Goal: Task Accomplishment & Management: Use online tool/utility

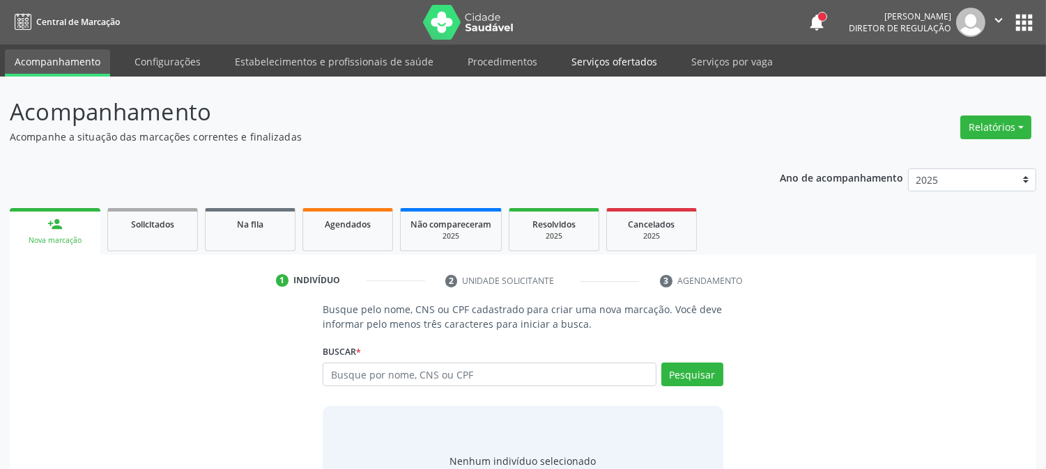
click at [600, 68] on link "Serviços ofertados" at bounding box center [613, 61] width 105 height 24
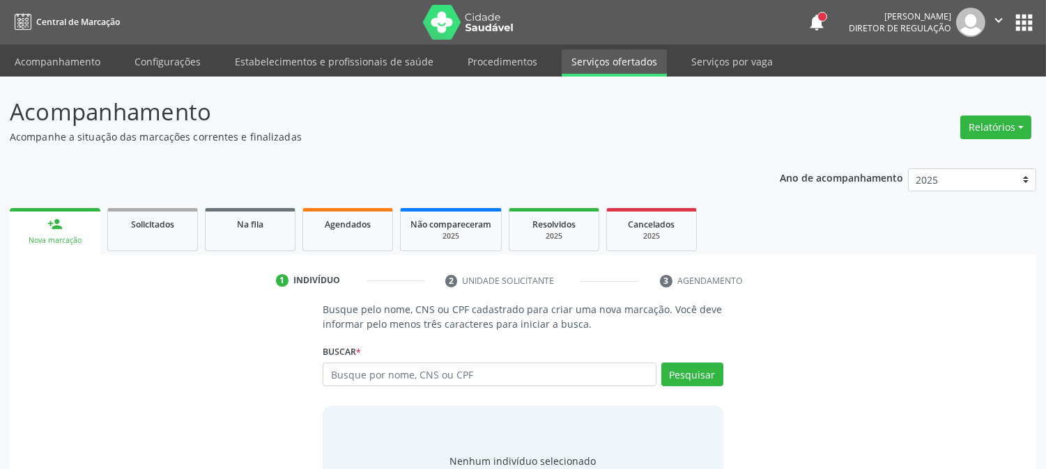
select select "9"
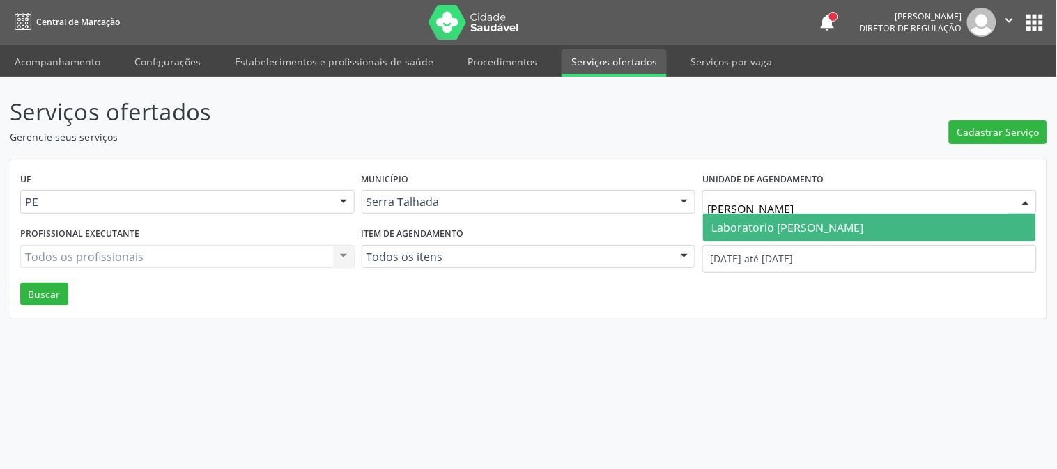
type input "paulo"
click at [756, 226] on span "Laboratorio Jose Paulo Terto" at bounding box center [787, 227] width 152 height 15
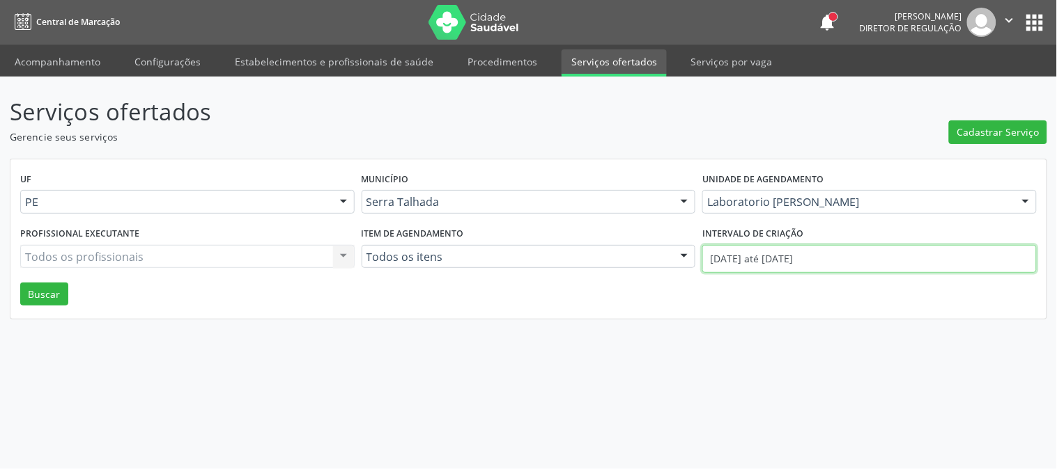
click at [759, 252] on input "01/10/2025 até 09/10/2025" at bounding box center [869, 259] width 334 height 28
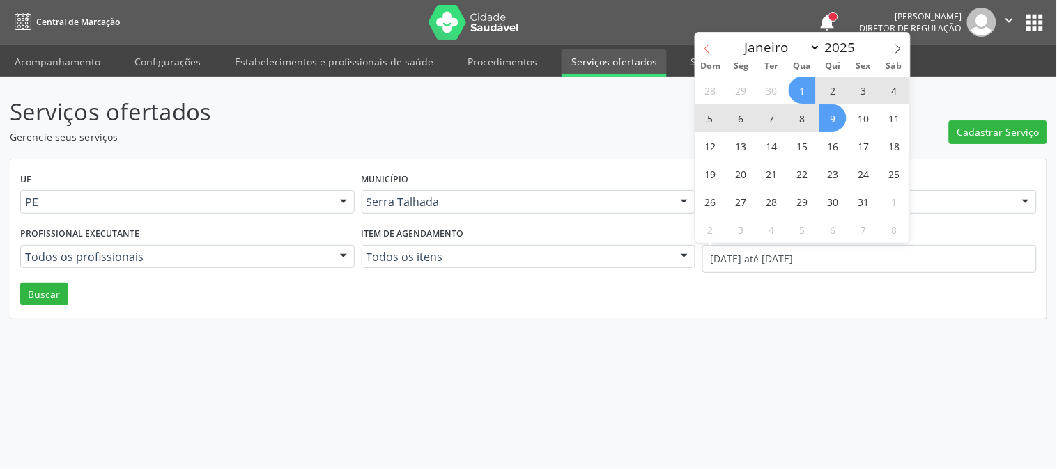
click at [700, 42] on span at bounding box center [707, 45] width 24 height 24
select select "8"
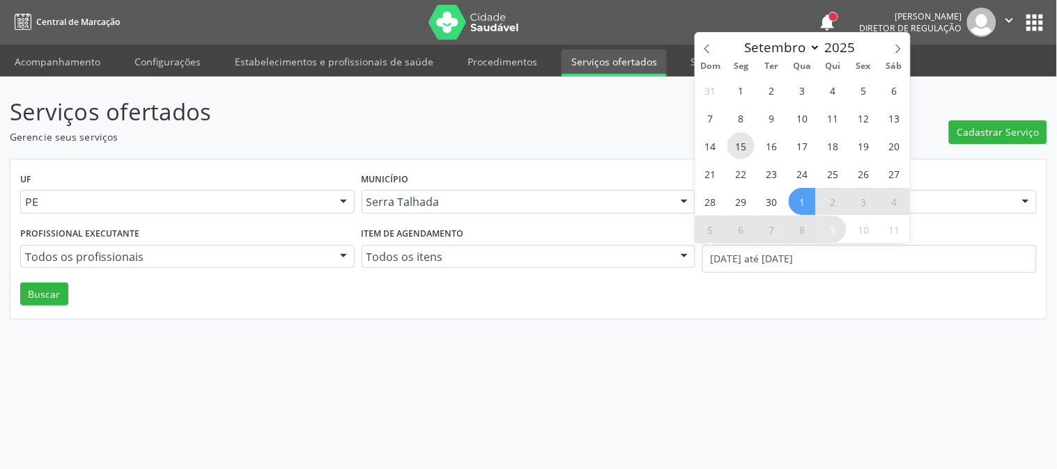
click at [747, 157] on span "15" at bounding box center [740, 145] width 27 height 27
type input "15/09/2025"
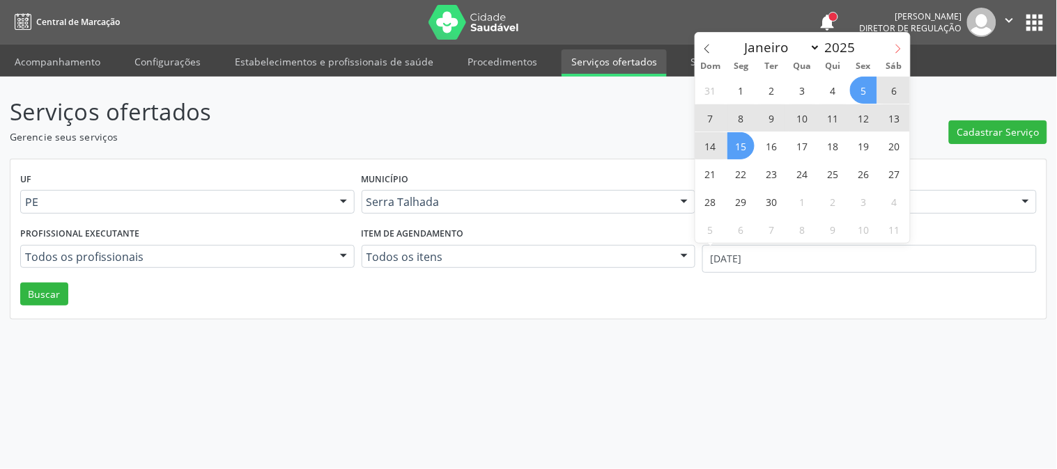
click at [899, 52] on icon at bounding box center [898, 49] width 10 height 10
select select "9"
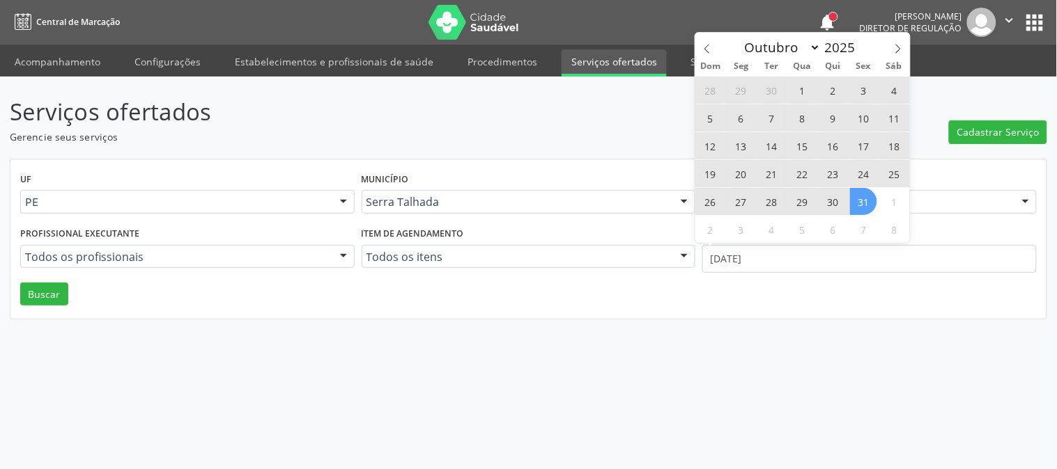
click at [855, 199] on span "31" at bounding box center [863, 201] width 27 height 27
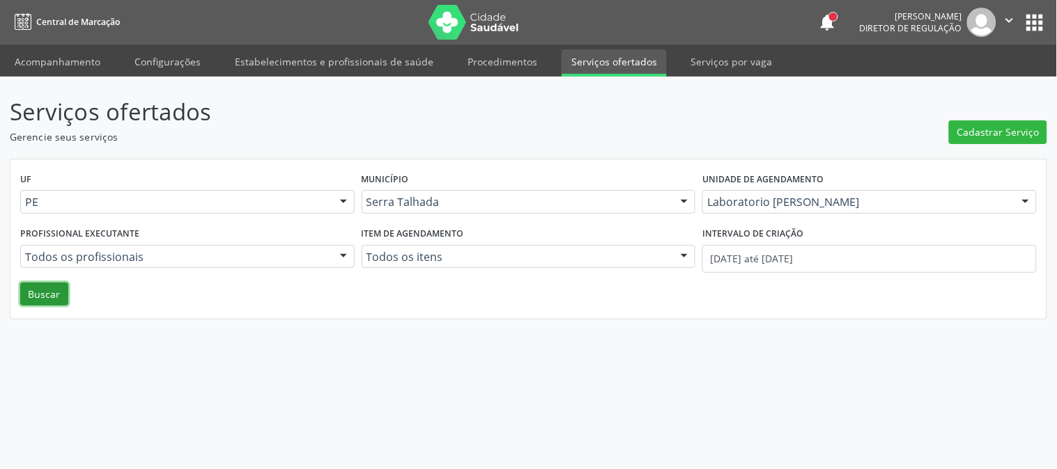
click at [44, 302] on button "Buscar" at bounding box center [44, 295] width 48 height 24
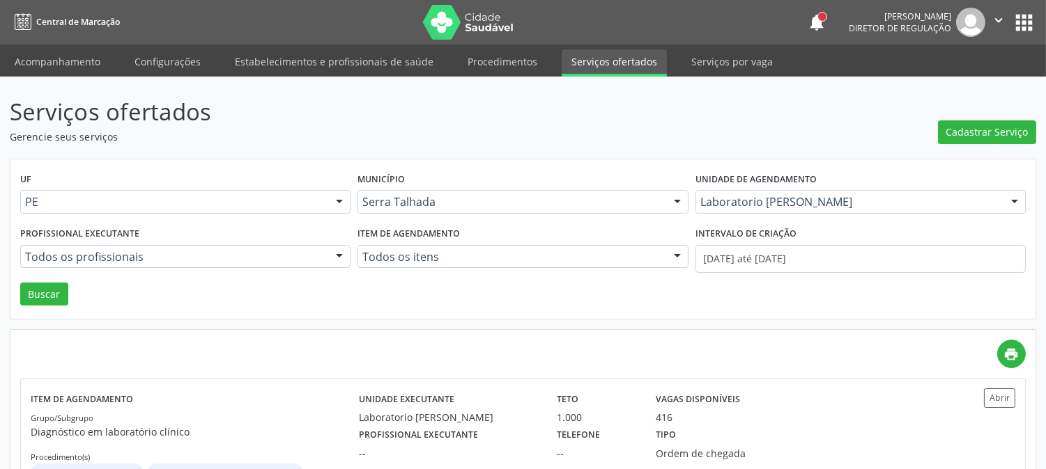
scroll to position [75, 0]
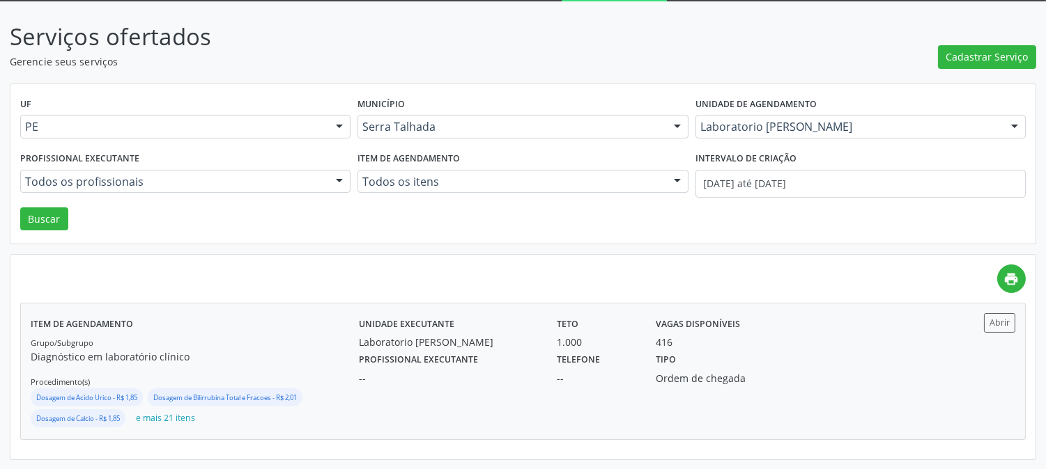
click at [314, 355] on p "Diagnóstico em laboratório clínico" at bounding box center [195, 357] width 328 height 15
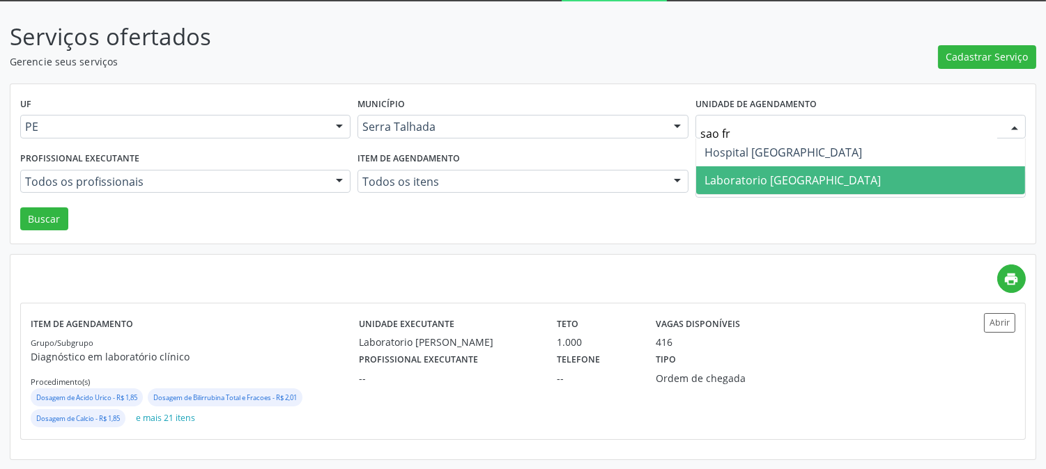
click at [806, 174] on span "Laboratorio Sao Francisco" at bounding box center [792, 180] width 176 height 15
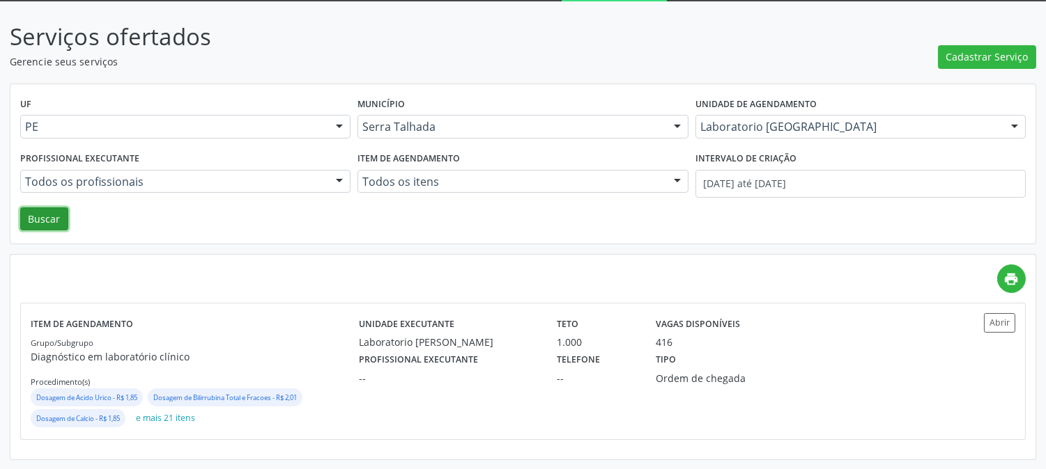
click at [22, 213] on button "Buscar" at bounding box center [44, 220] width 48 height 24
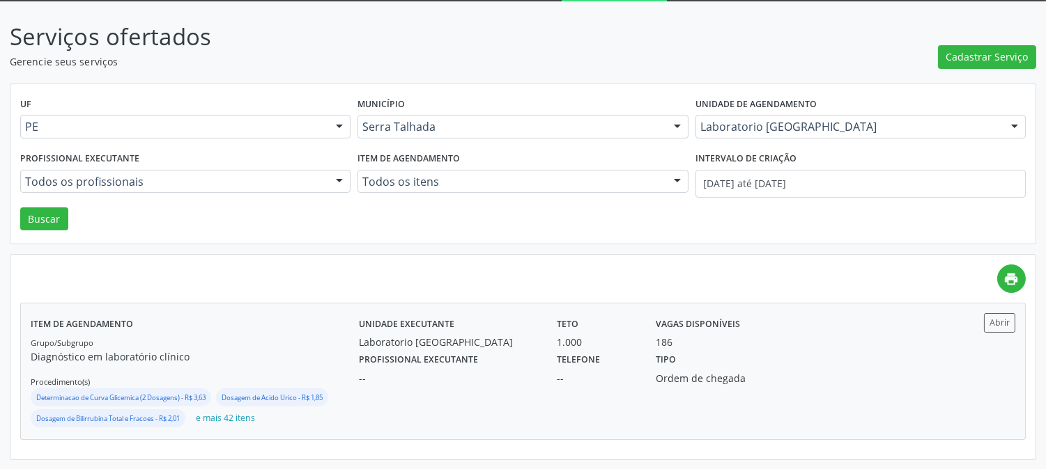
click at [557, 364] on label "Telefone" at bounding box center [578, 361] width 43 height 22
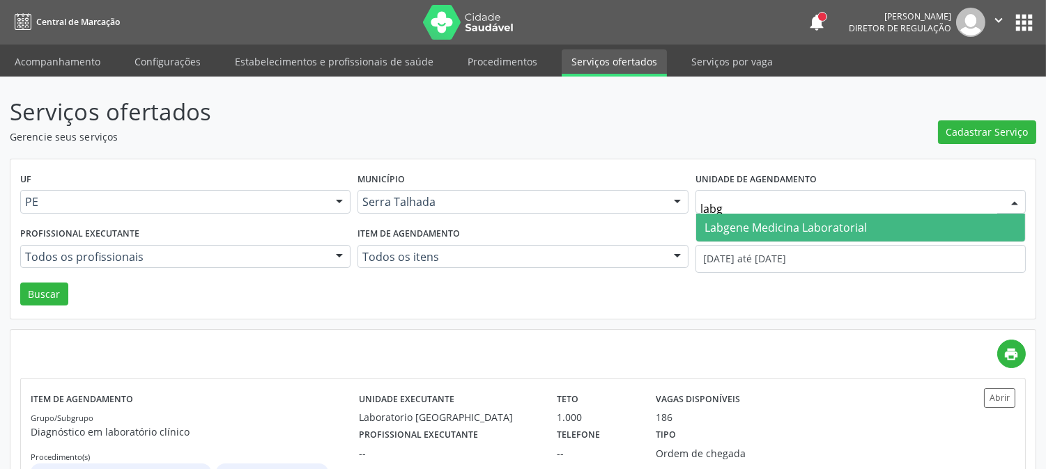
click at [747, 231] on span "Labgene Medicina Laboratorial" at bounding box center [785, 227] width 162 height 15
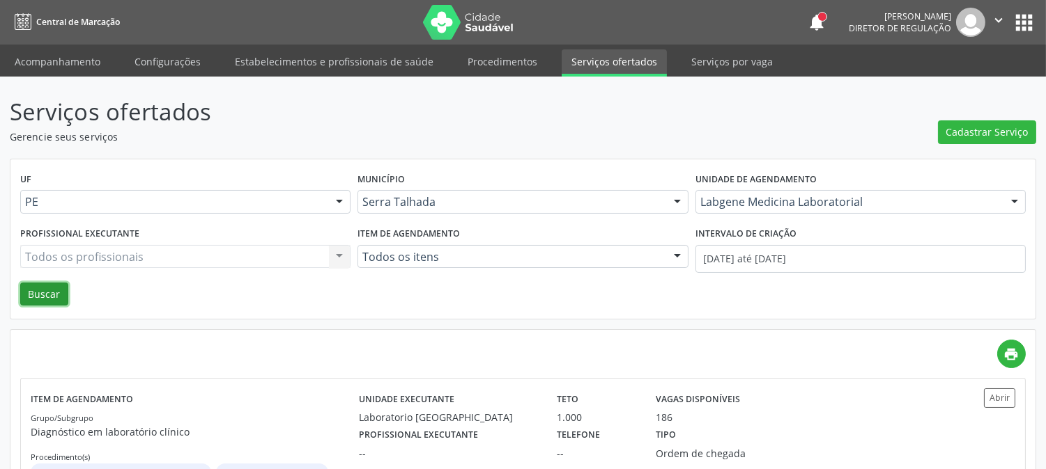
click at [63, 297] on button "Buscar" at bounding box center [44, 295] width 48 height 24
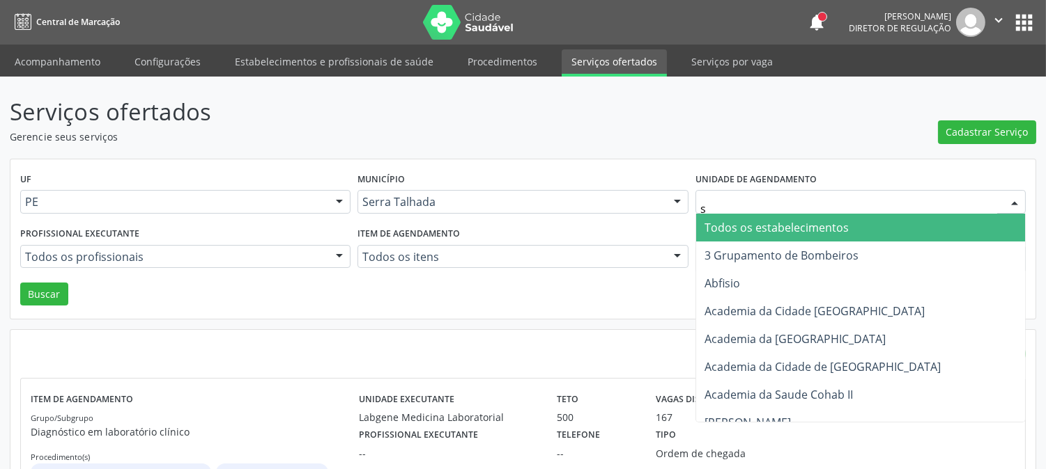
type input "s b"
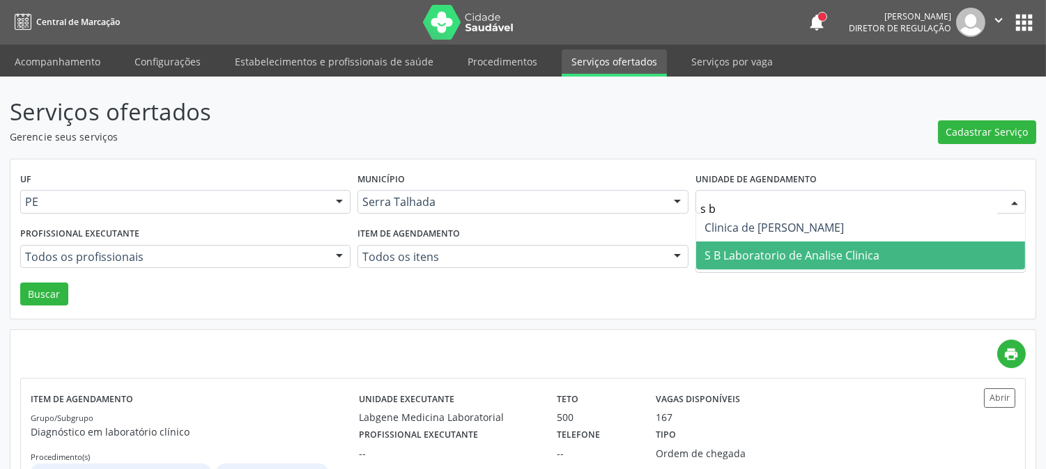
click at [795, 248] on span "S B Laboratorio de Analise Clinica" at bounding box center [791, 255] width 175 height 15
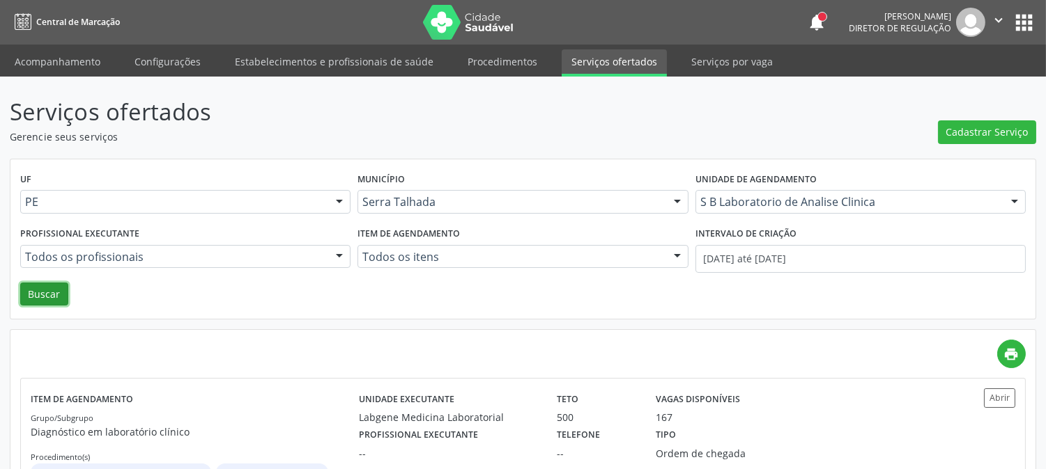
click at [50, 295] on button "Buscar" at bounding box center [44, 295] width 48 height 24
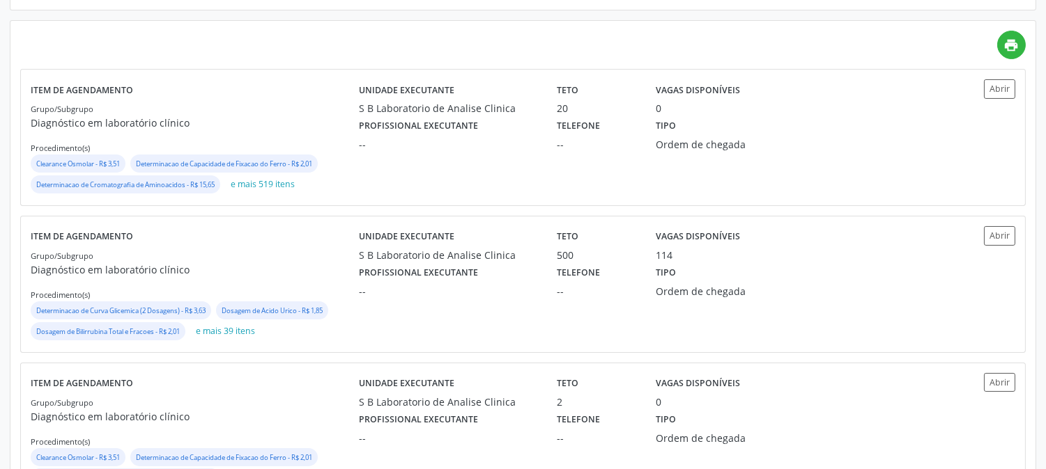
scroll to position [370, 0]
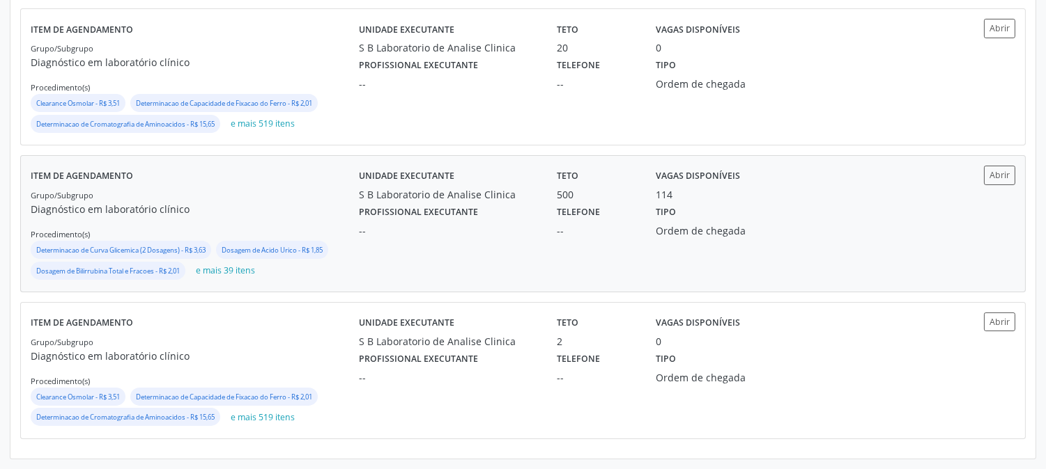
click at [407, 230] on div "--" at bounding box center [448, 231] width 178 height 15
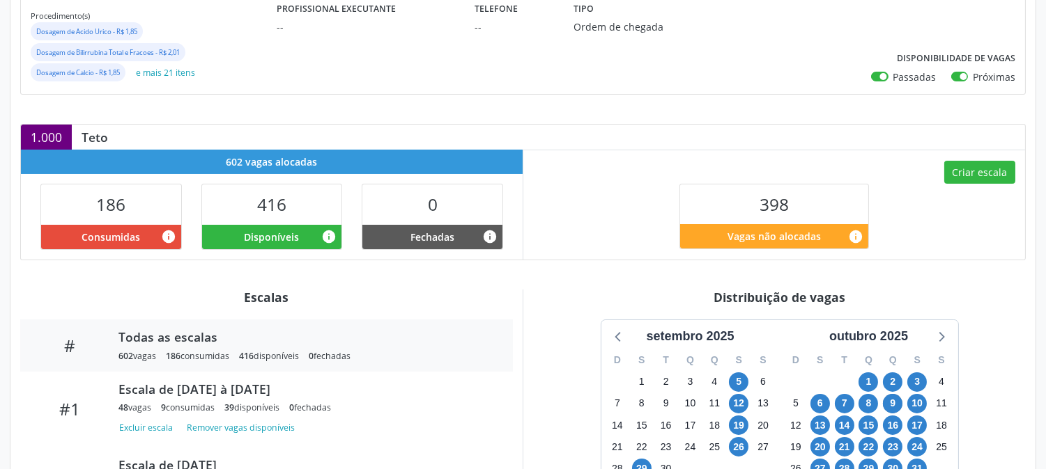
scroll to position [155, 0]
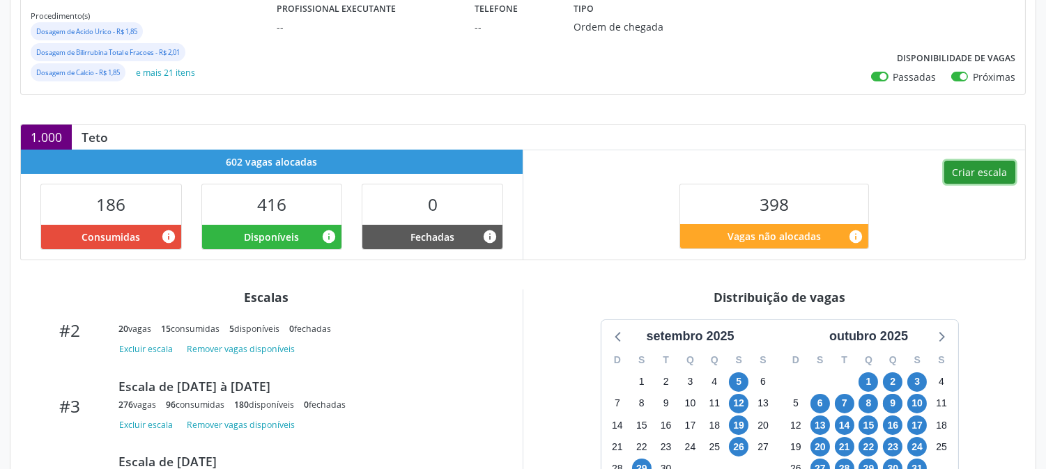
click at [978, 177] on button "Criar escala" at bounding box center [979, 173] width 71 height 24
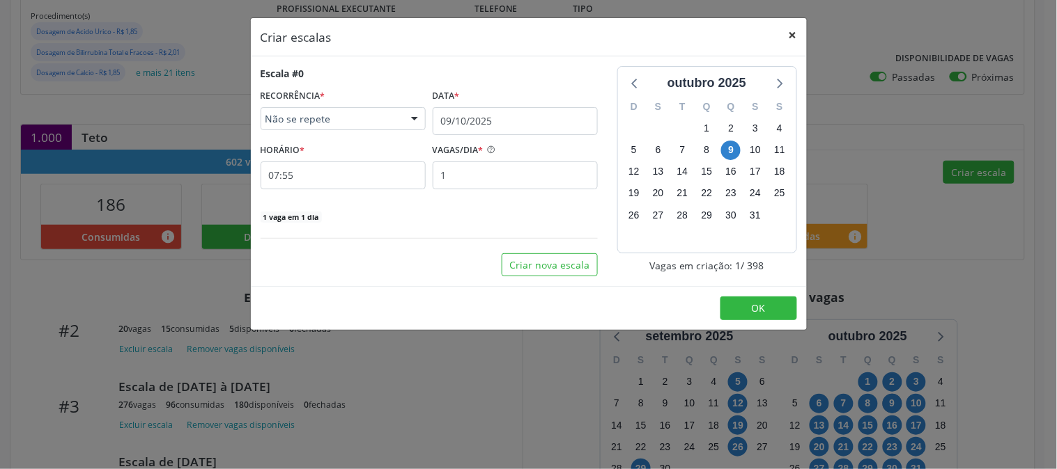
click at [794, 32] on button "×" at bounding box center [793, 35] width 28 height 34
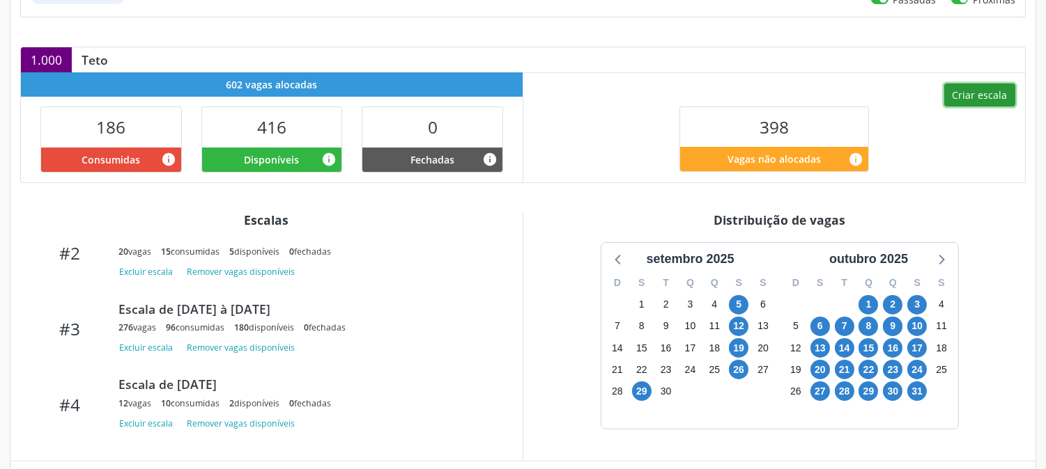
scroll to position [541, 0]
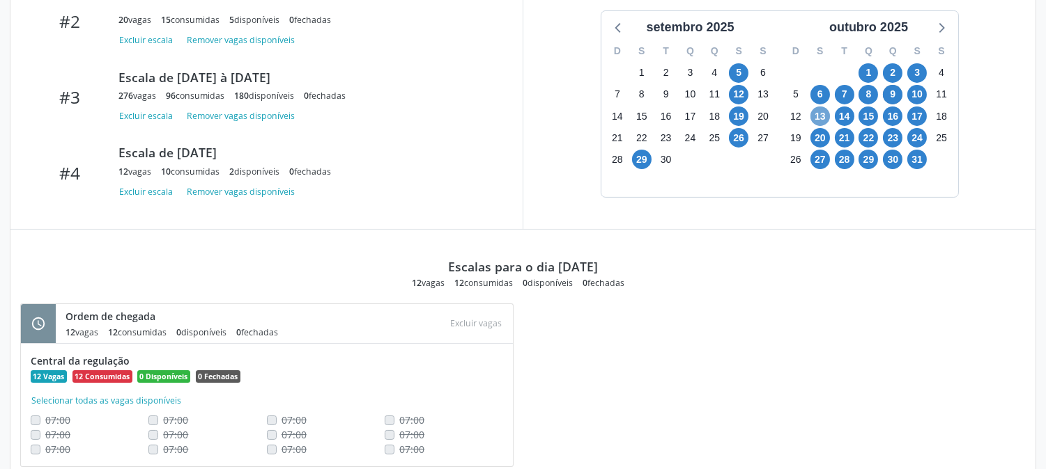
click at [824, 119] on span "13" at bounding box center [820, 117] width 20 height 20
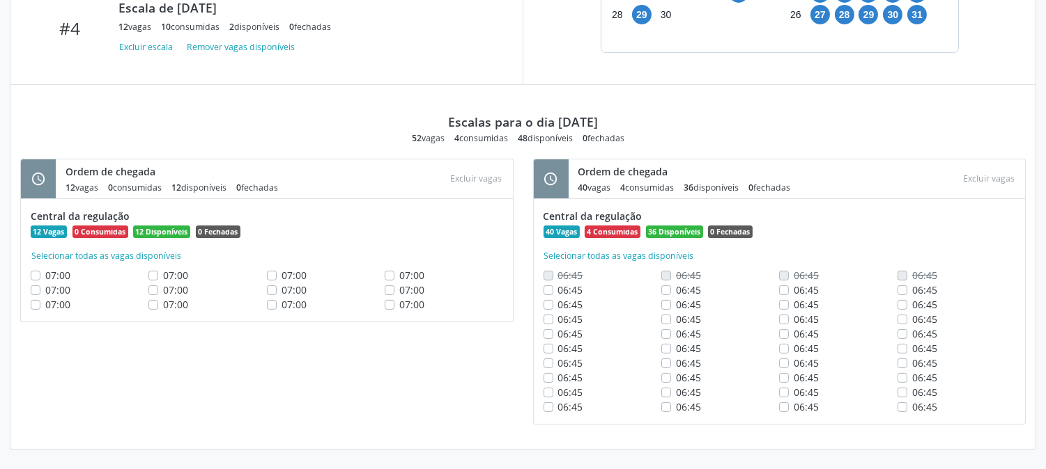
scroll to position [454, 0]
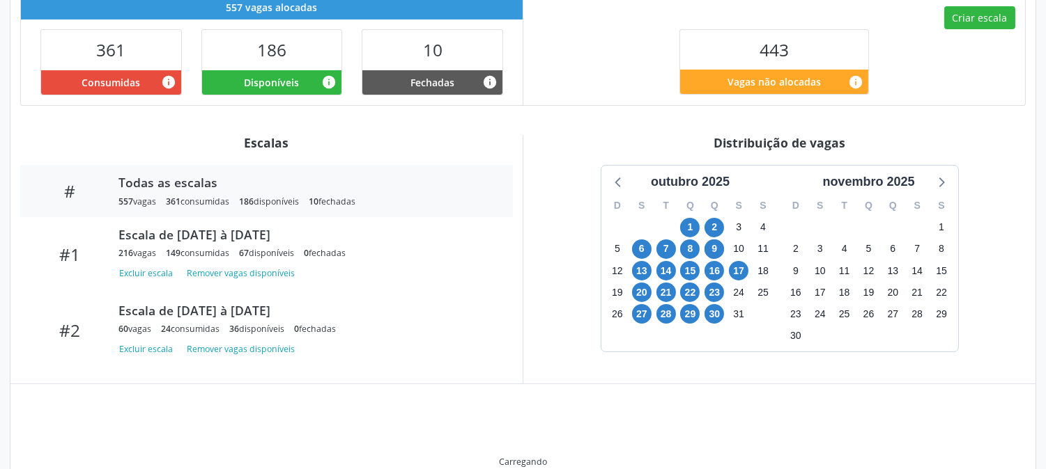
scroll to position [455, 0]
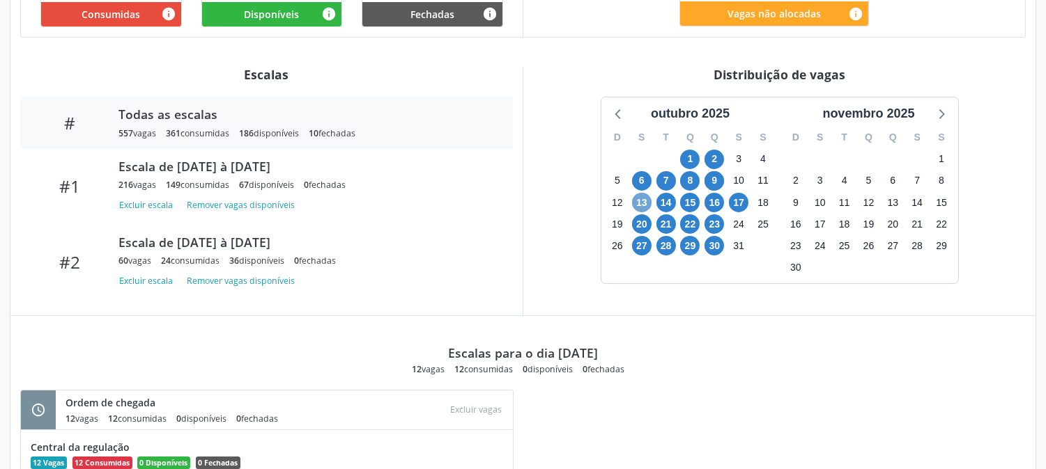
click at [639, 204] on span "13" at bounding box center [642, 203] width 20 height 20
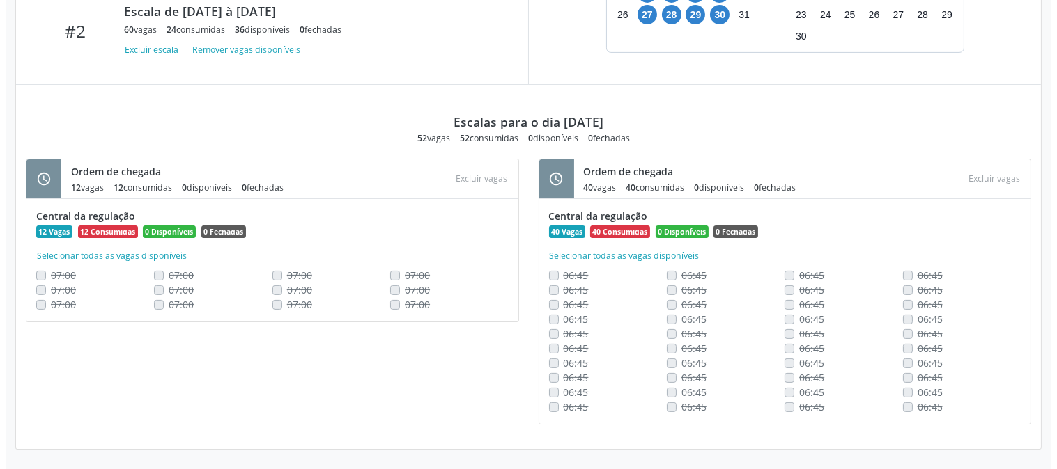
scroll to position [300, 0]
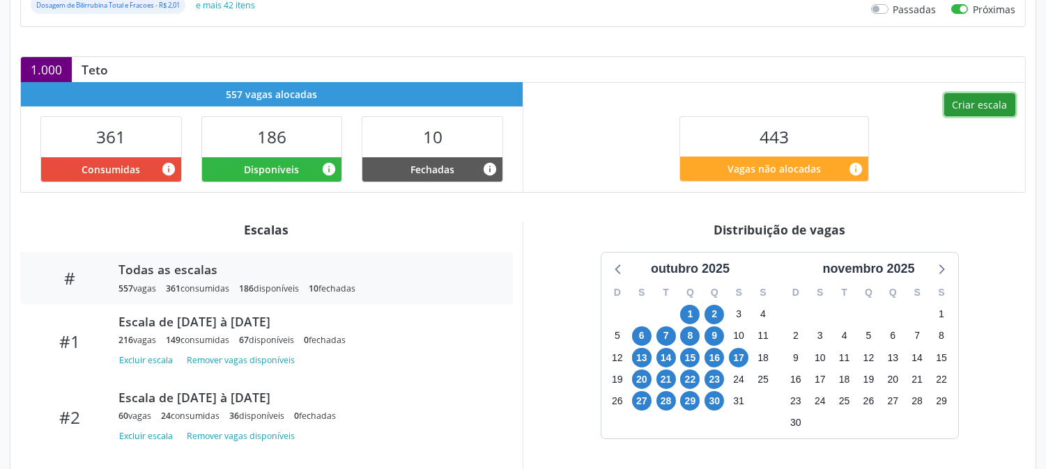
click at [964, 116] on button "Criar escala" at bounding box center [979, 105] width 71 height 24
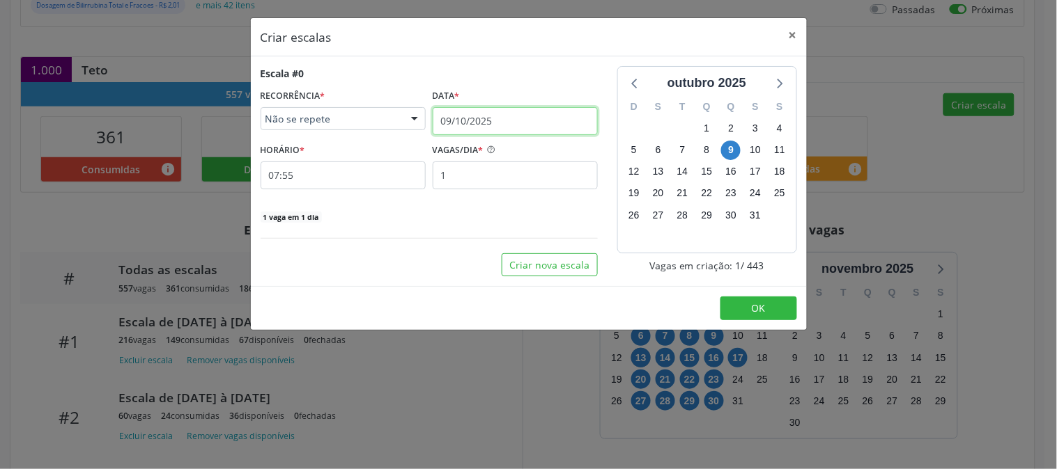
click at [472, 107] on input "09/10/2025" at bounding box center [515, 121] width 165 height 28
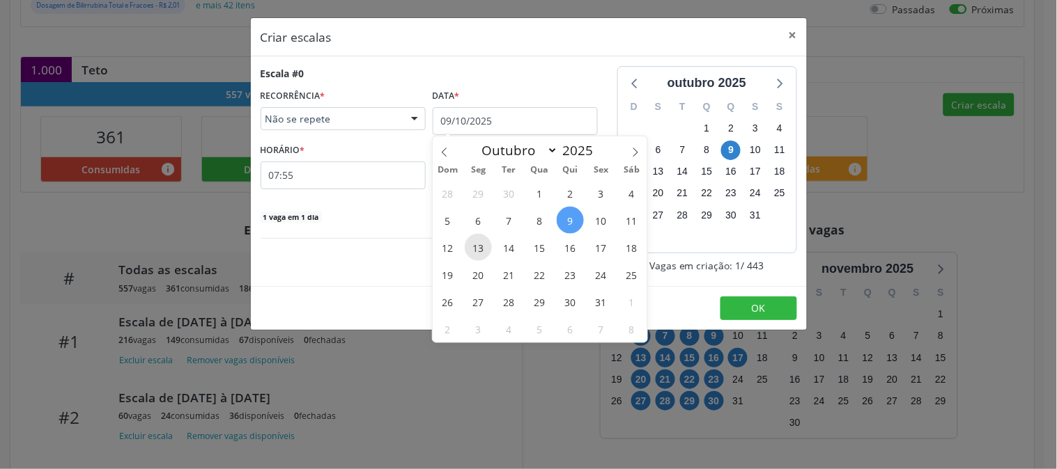
click at [485, 253] on span "13" at bounding box center [478, 247] width 27 height 27
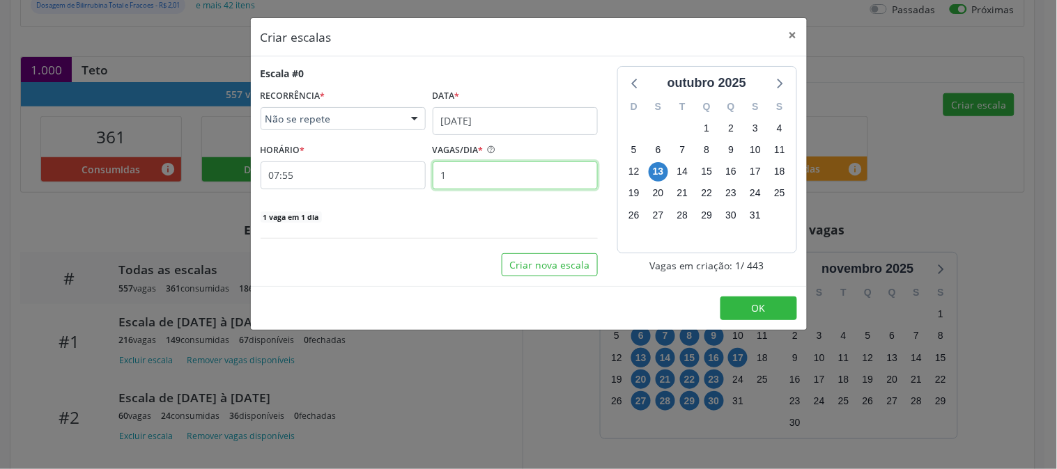
click at [496, 167] on input "1" at bounding box center [515, 176] width 165 height 28
type input "12"
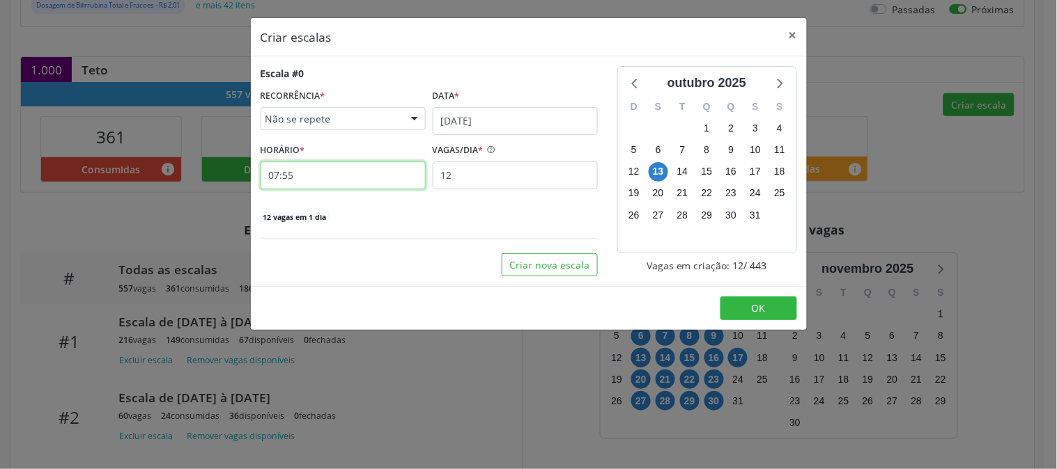
click at [375, 174] on input "07:55" at bounding box center [343, 176] width 165 height 28
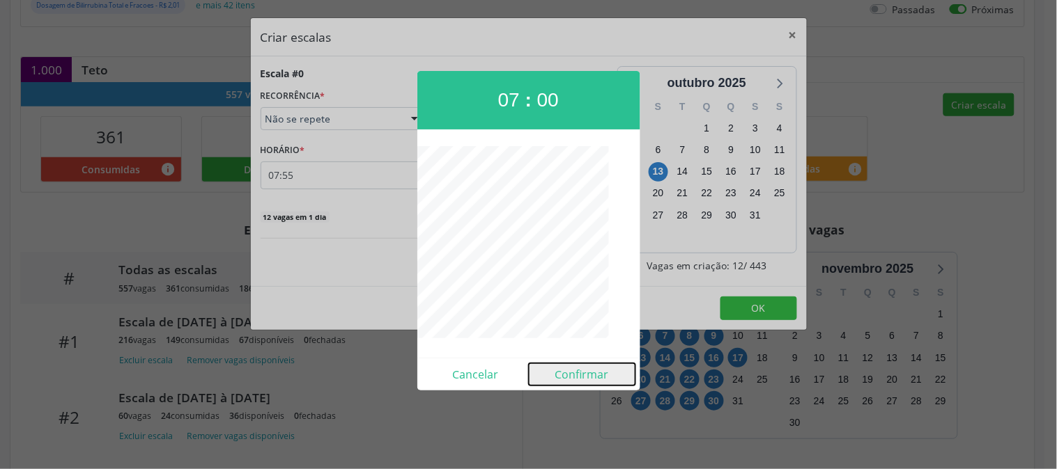
click at [557, 368] on button "Confirmar" at bounding box center [582, 375] width 107 height 22
type input "07:00"
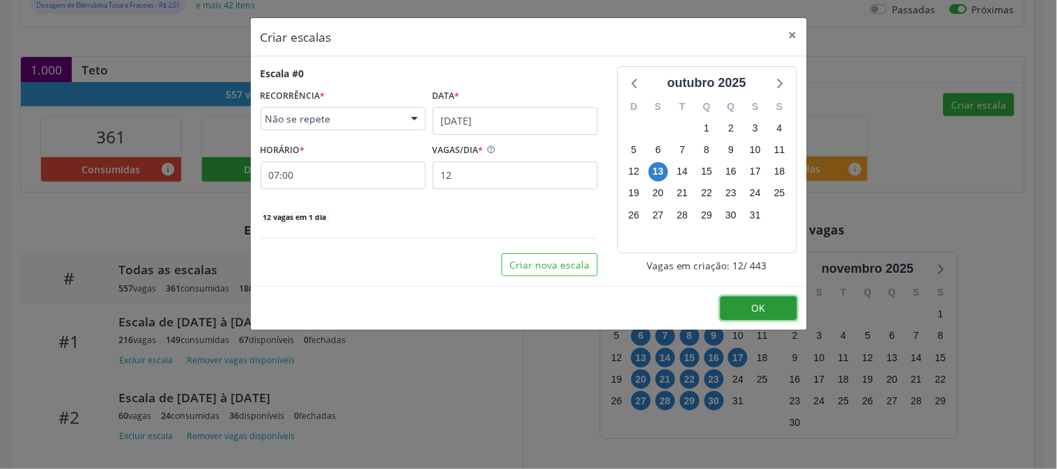
click at [732, 300] on button "OK" at bounding box center [758, 309] width 77 height 24
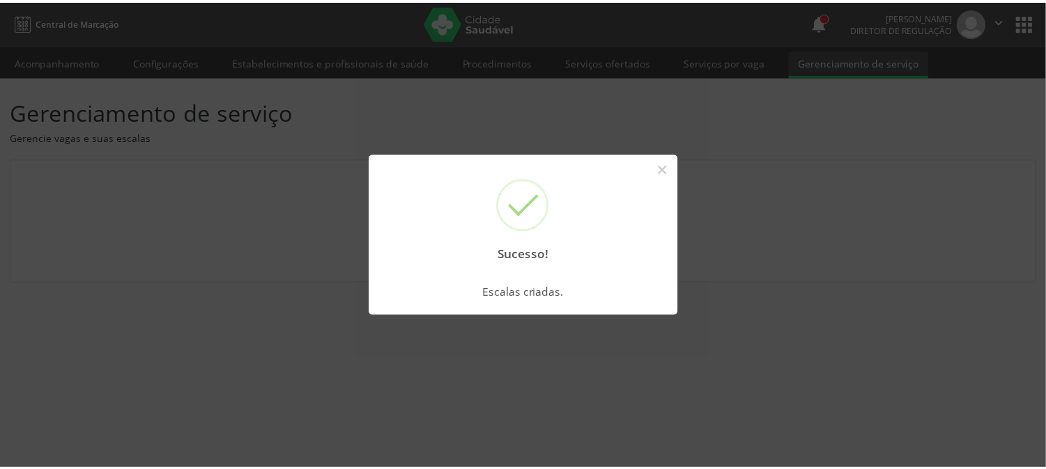
scroll to position [0, 0]
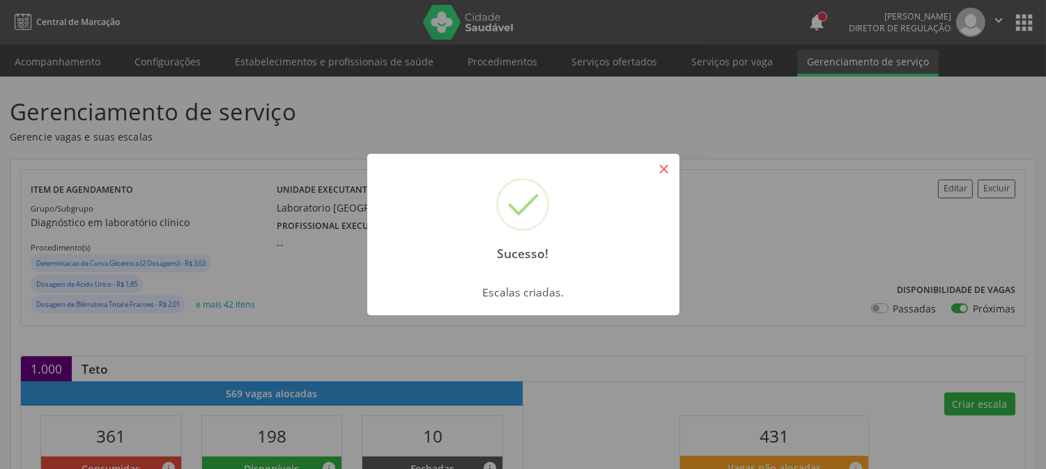
click at [671, 165] on button "×" at bounding box center [664, 169] width 24 height 24
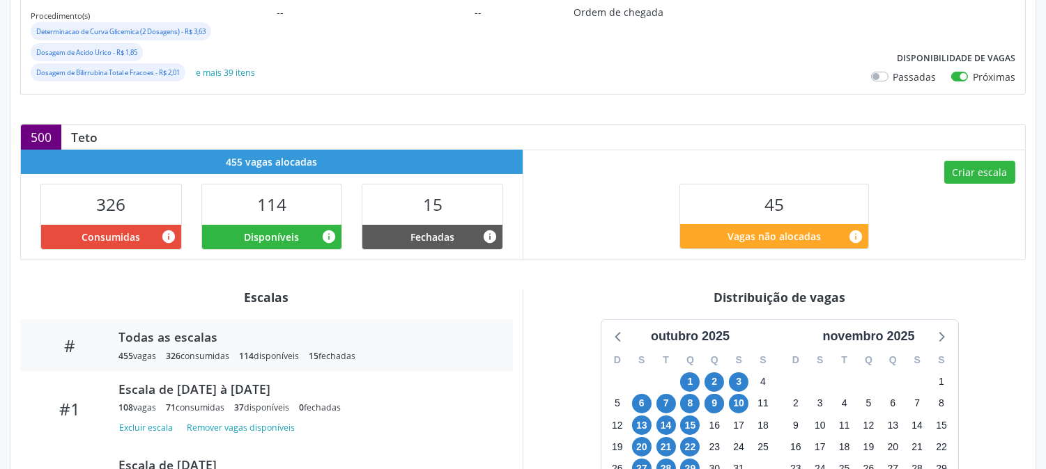
scroll to position [387, 0]
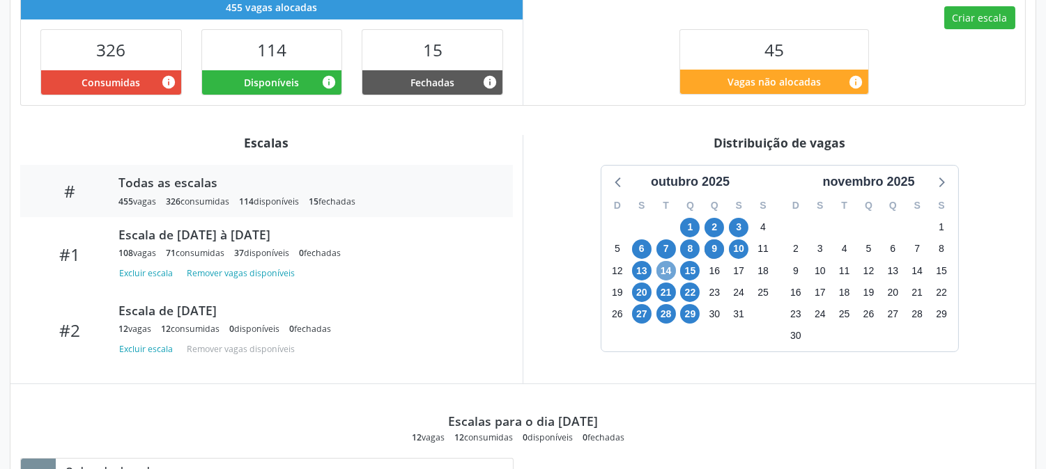
click at [662, 275] on span "14" at bounding box center [666, 271] width 20 height 20
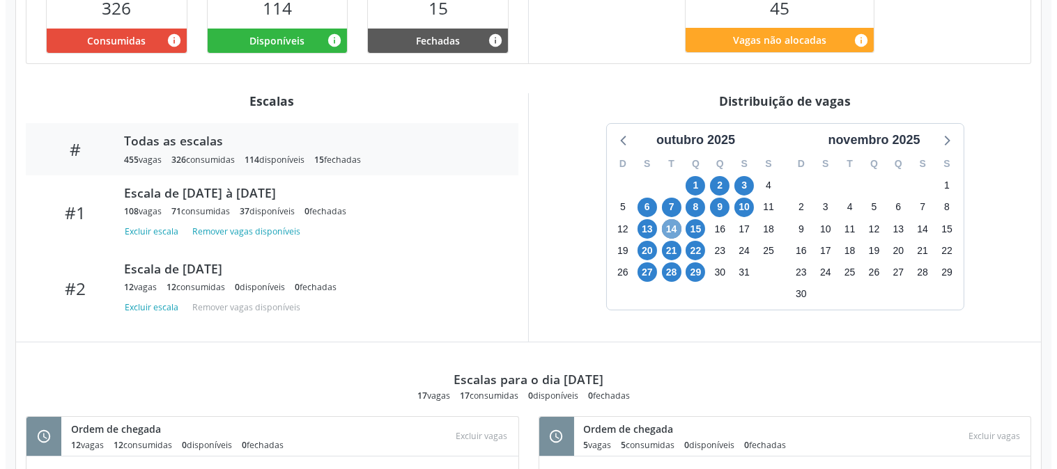
scroll to position [196, 0]
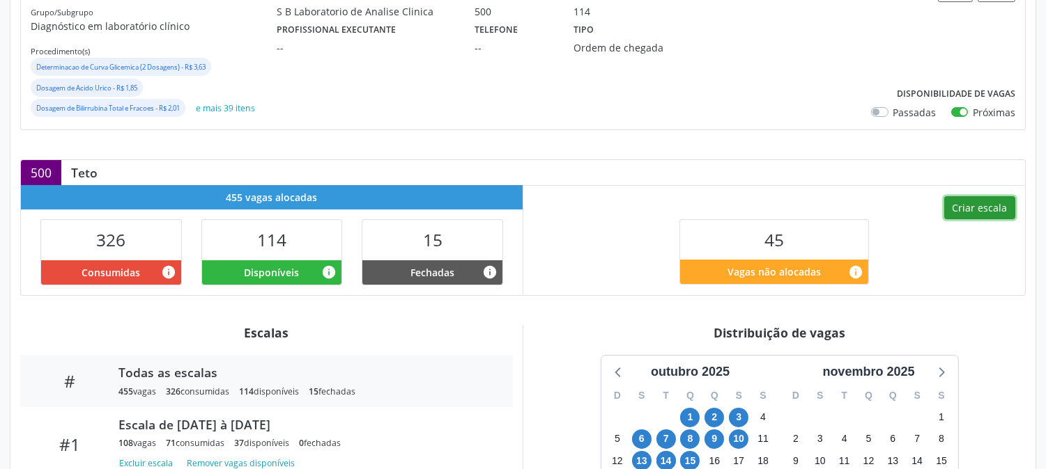
click at [990, 208] on button "Criar escala" at bounding box center [979, 208] width 71 height 24
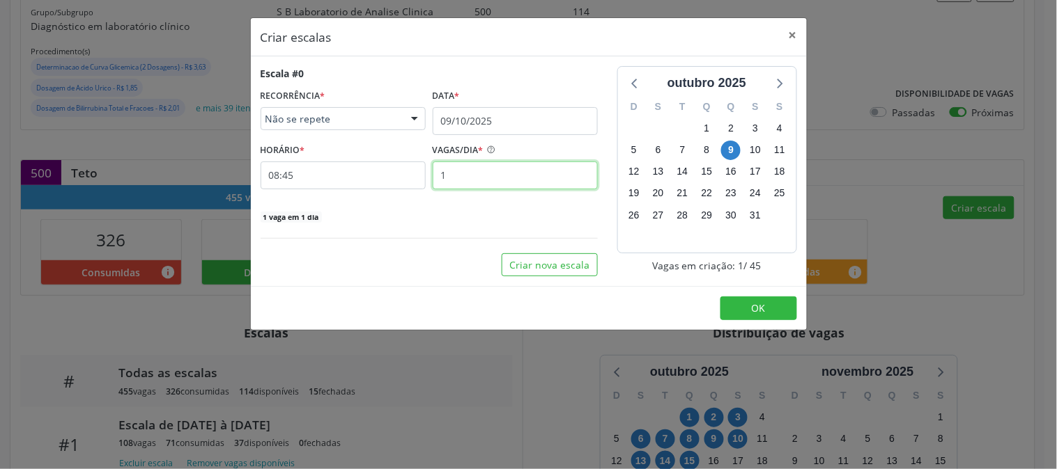
click at [492, 178] on input "1" at bounding box center [515, 176] width 165 height 28
type input "12"
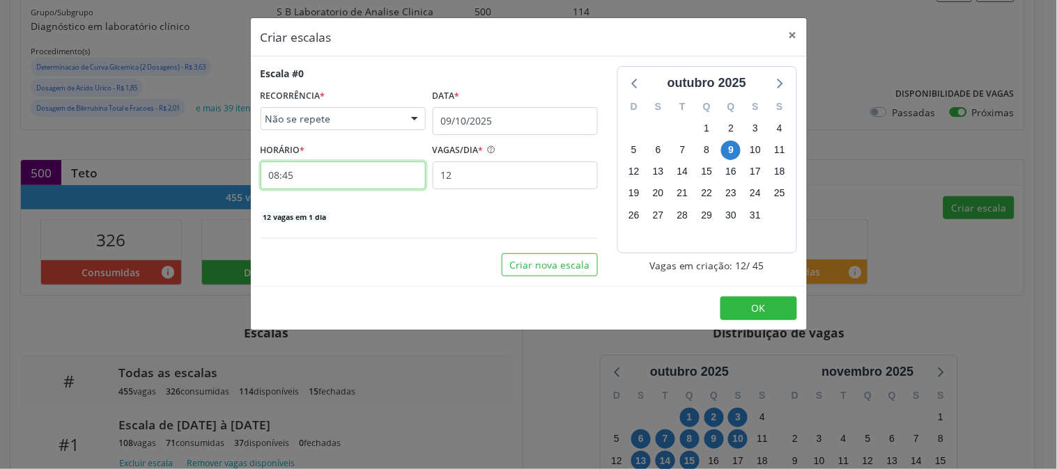
click at [354, 182] on input "08:45" at bounding box center [343, 176] width 165 height 28
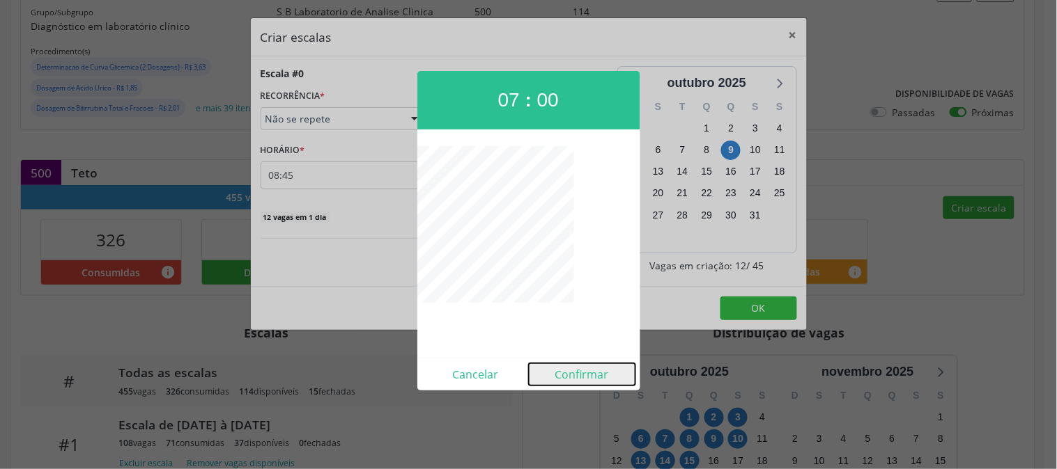
click at [569, 371] on button "Confirmar" at bounding box center [582, 375] width 107 height 22
type input "07:00"
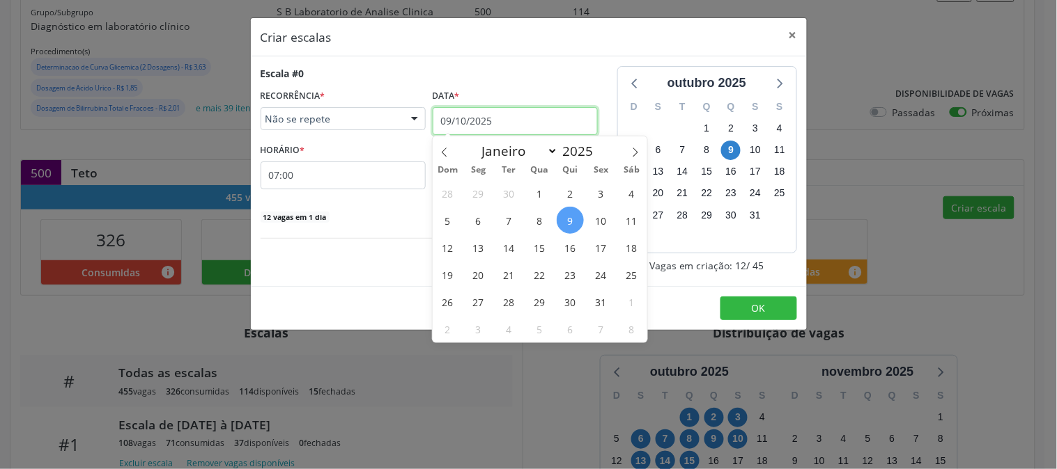
click at [491, 121] on input "09/10/2025" at bounding box center [515, 121] width 165 height 28
click at [506, 251] on span "14" at bounding box center [508, 247] width 27 height 27
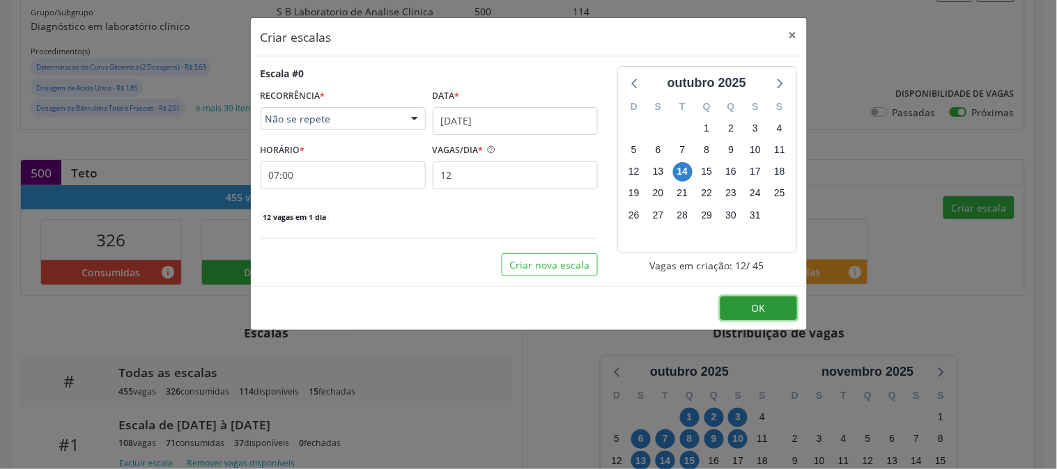
click at [769, 309] on button "OK" at bounding box center [758, 309] width 77 height 24
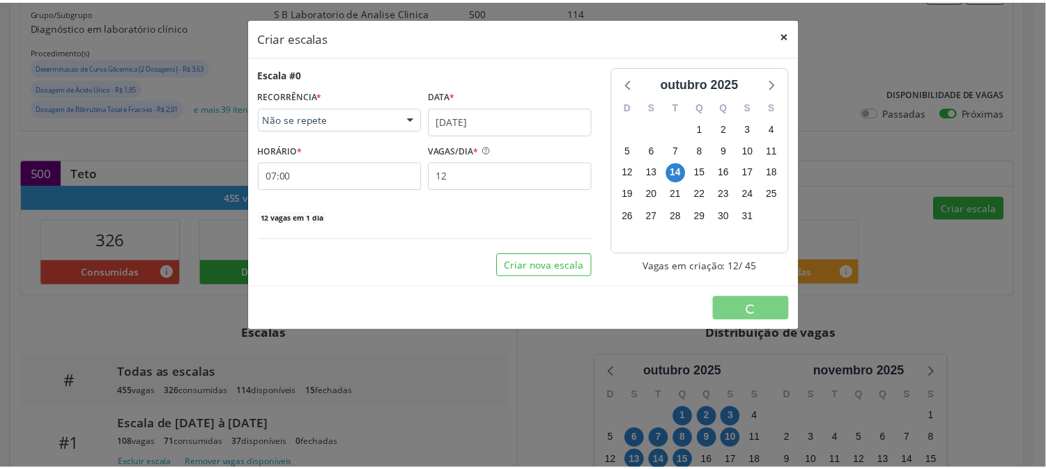
scroll to position [0, 0]
